Goal: Navigation & Orientation: Find specific page/section

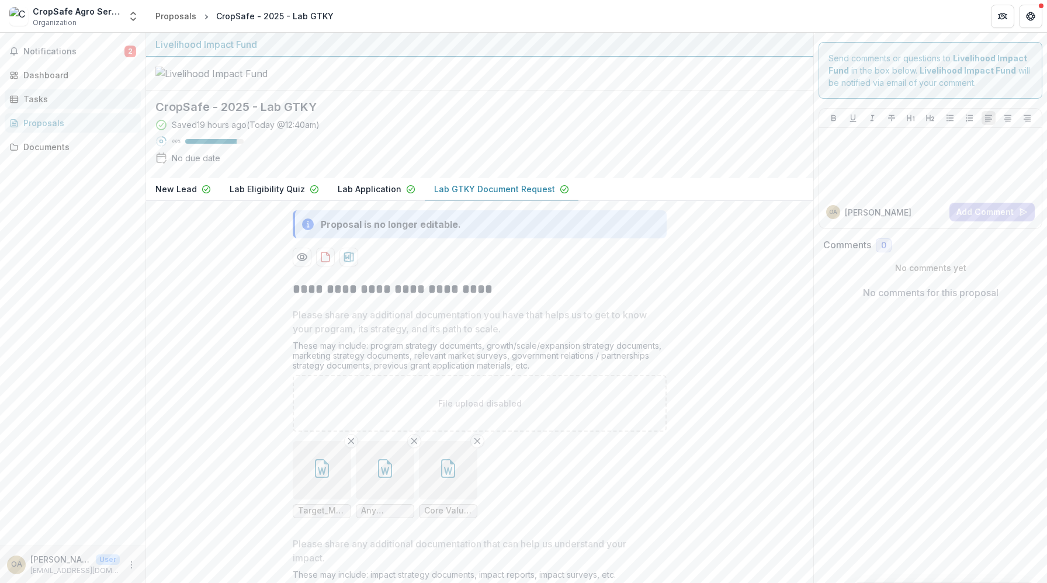
click at [40, 97] on div "Tasks" at bounding box center [77, 99] width 108 height 12
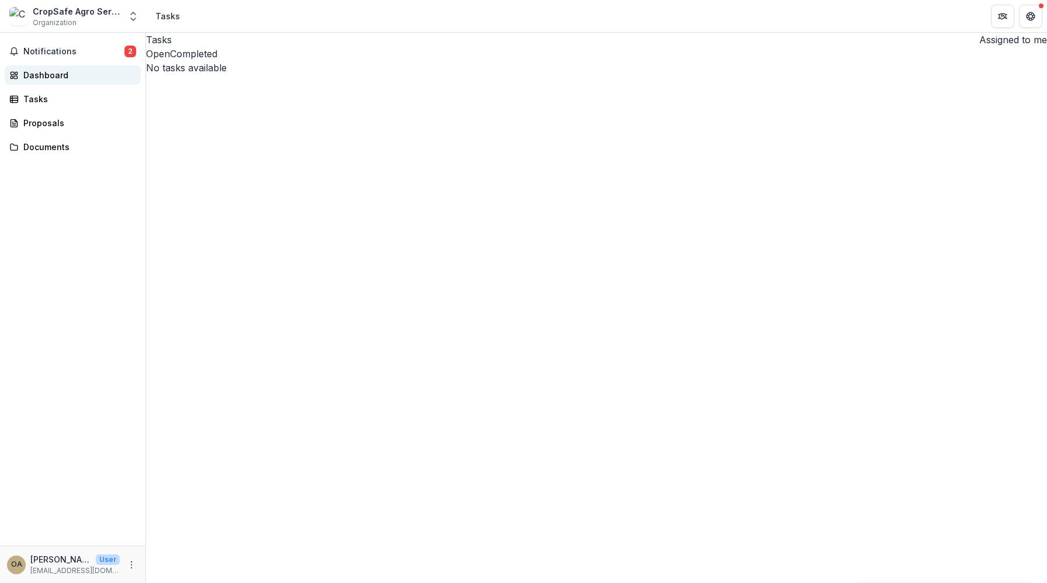
click at [44, 75] on div "Dashboard" at bounding box center [77, 75] width 108 height 12
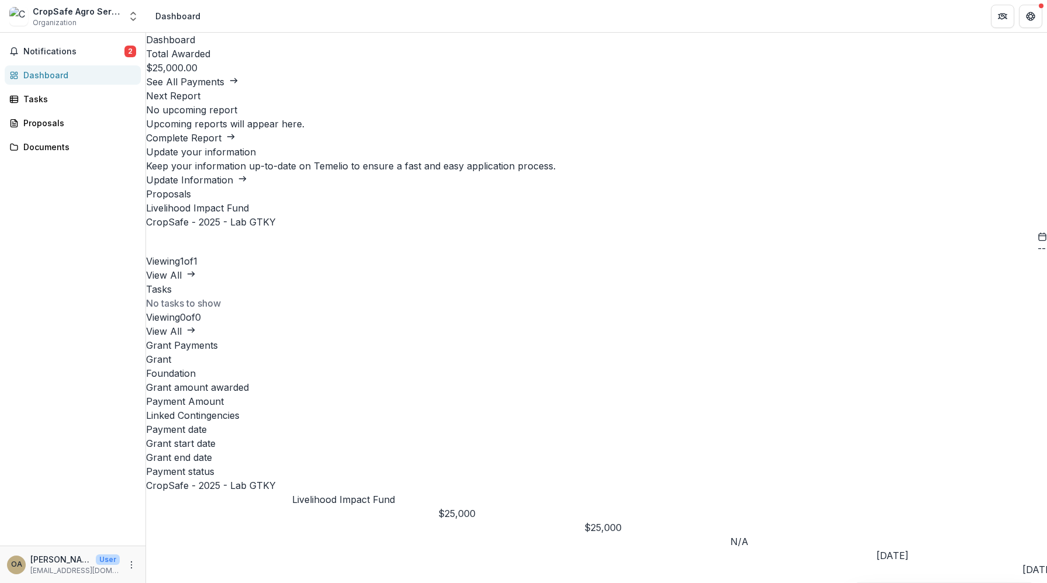
click at [238, 89] on button "See All Payments" at bounding box center [192, 82] width 92 height 14
click at [48, 50] on span "Notifications" at bounding box center [73, 52] width 101 height 10
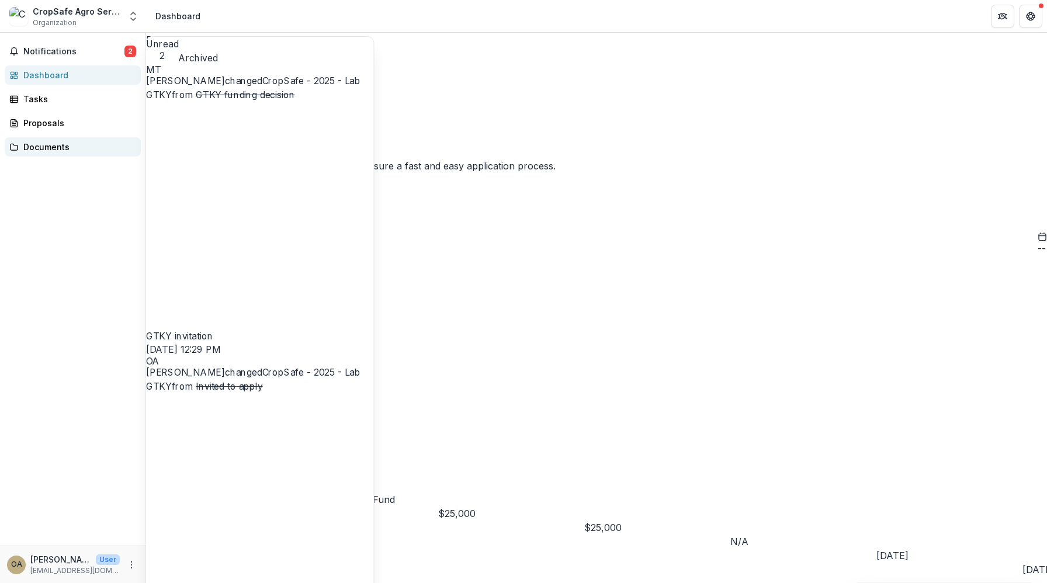
click at [52, 142] on div "Documents" at bounding box center [77, 147] width 108 height 12
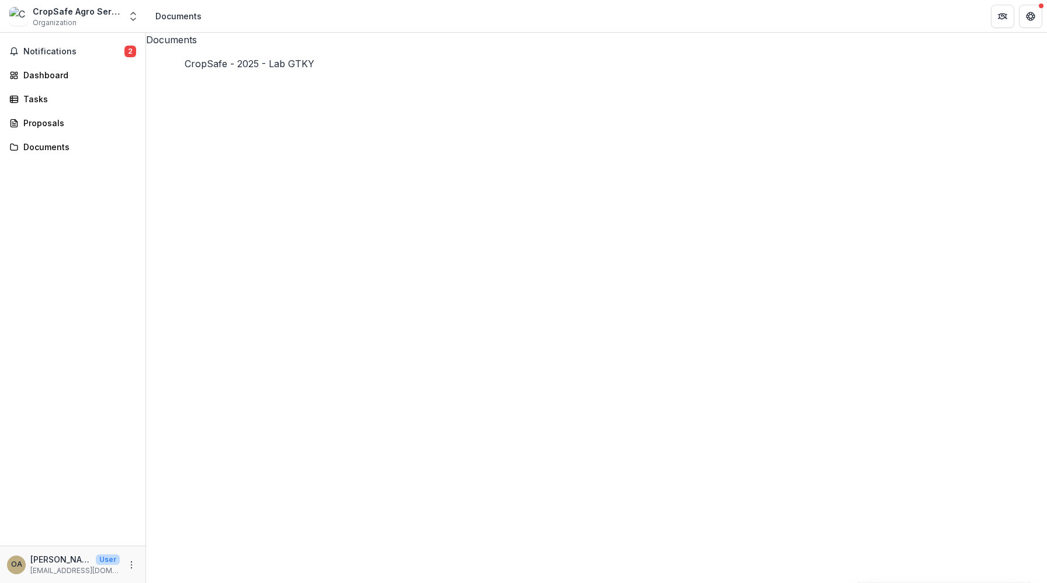
click at [163, 85] on icon at bounding box center [596, 497] width 901 height 901
click at [95, 71] on div "Dashboard" at bounding box center [77, 75] width 108 height 12
